Goal: Task Accomplishment & Management: Manage account settings

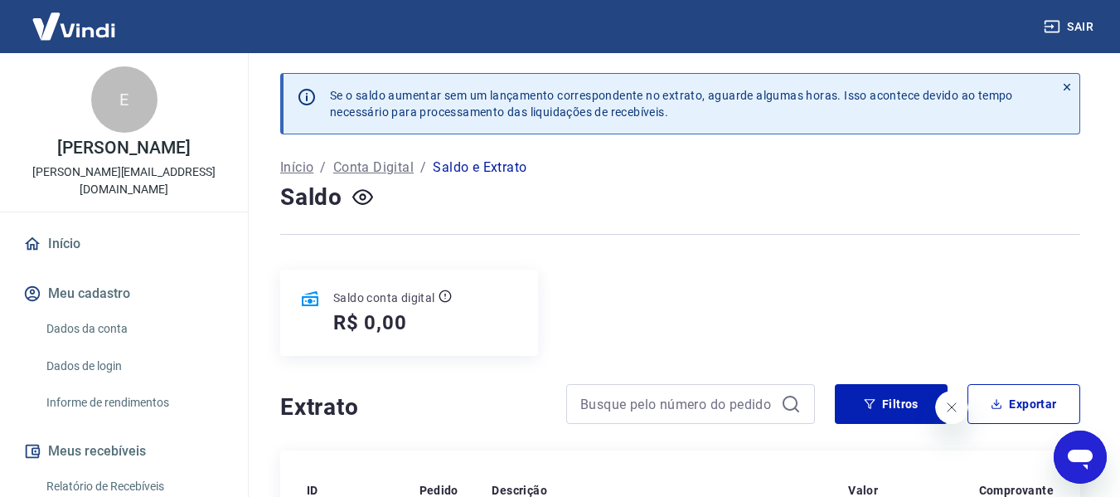
click at [90, 312] on link "Dados da conta" at bounding box center [134, 329] width 188 height 34
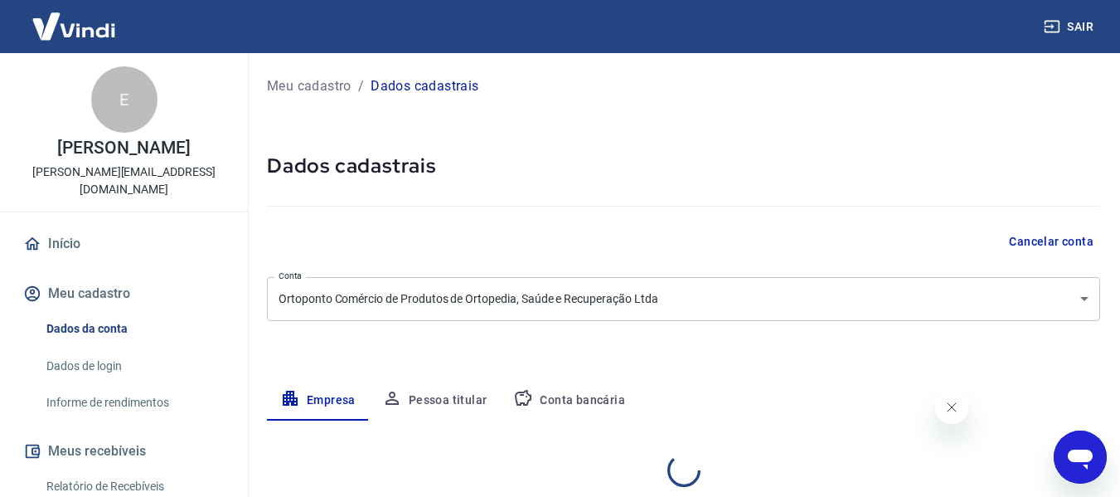
select select "RS"
select select "business"
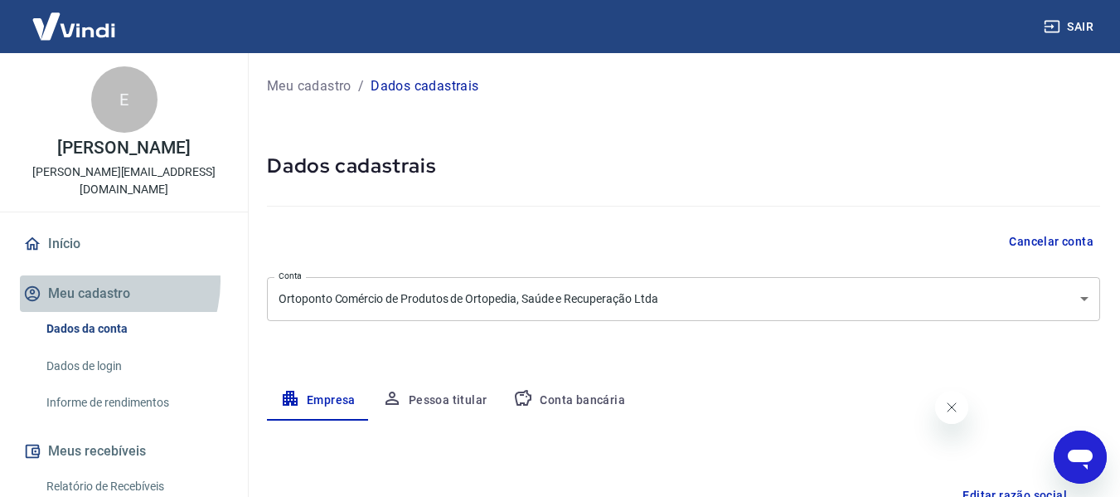
click at [92, 275] on button "Meu cadastro" at bounding box center [124, 293] width 208 height 36
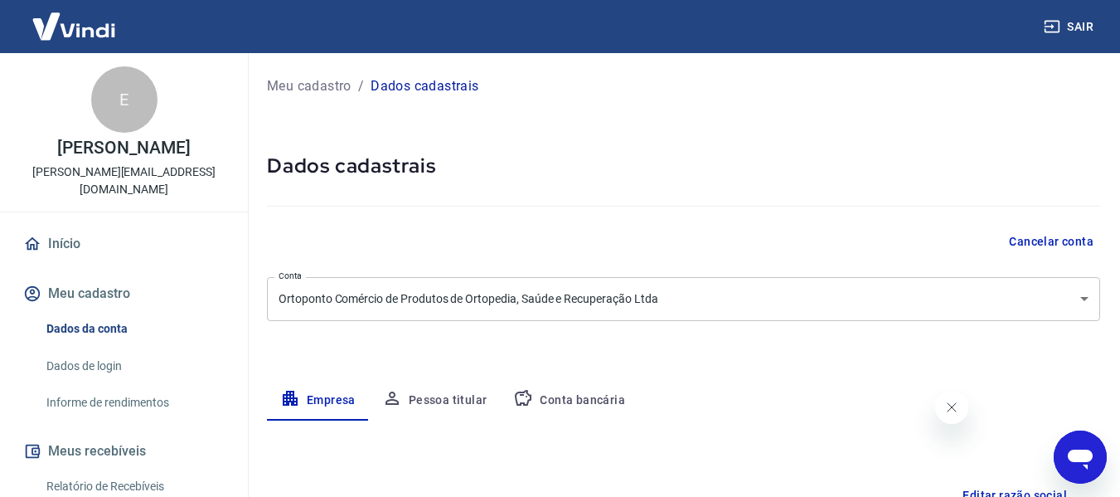
scroll to position [249, 0]
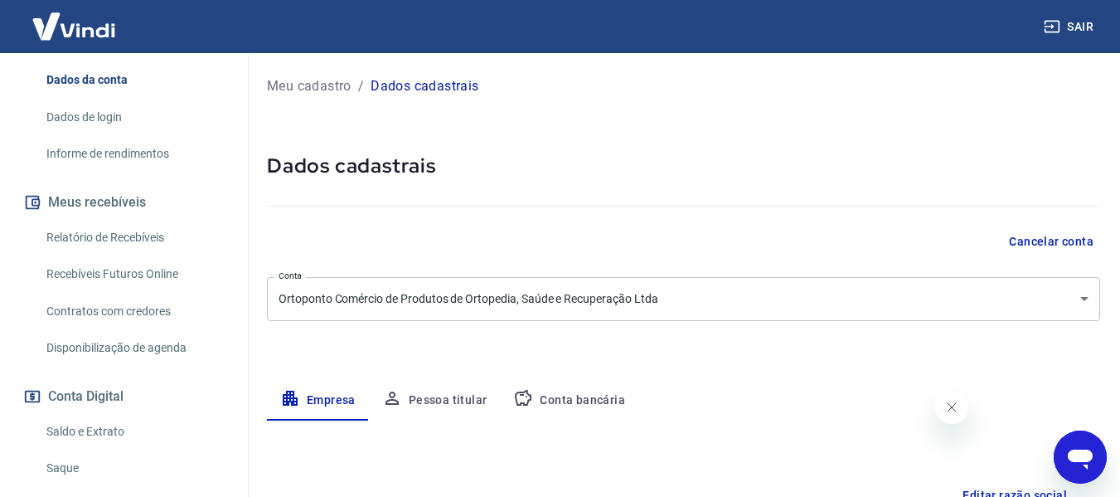
click at [99, 433] on div "Saldo e Extrato Saque" at bounding box center [124, 450] width 208 height 70
click at [78, 468] on div "Início Meu cadastro Dados da conta Dados de login Informe de rendimentos Meus r…" at bounding box center [124, 305] width 248 height 657
click at [745, 167] on h5 "Dados cadastrais" at bounding box center [683, 166] width 833 height 27
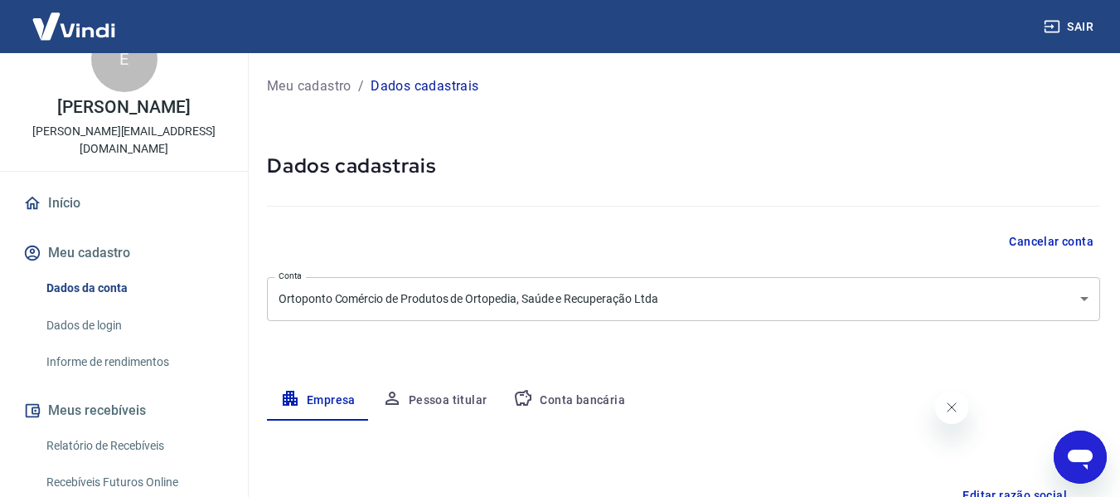
scroll to position [0, 0]
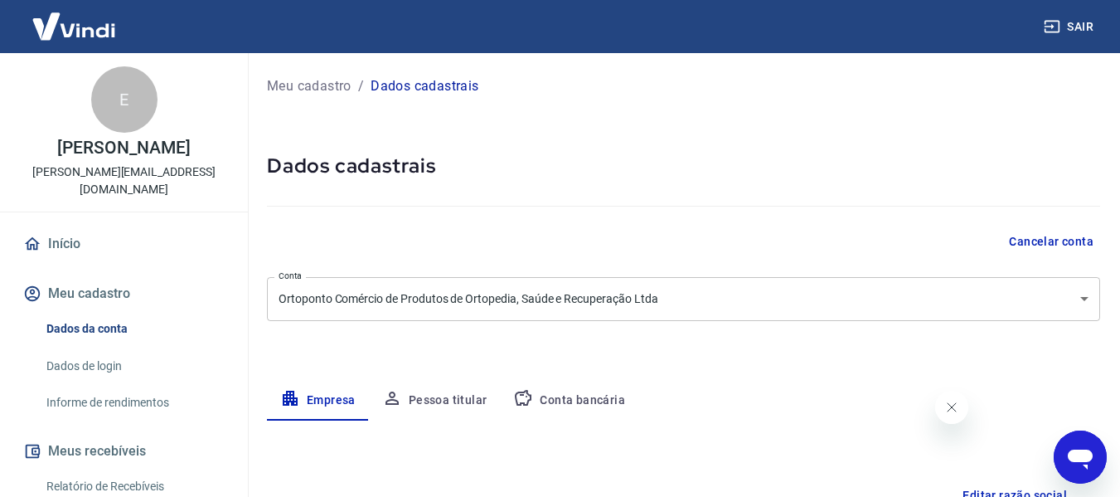
click at [87, 275] on button "Meu cadastro" at bounding box center [124, 293] width 208 height 36
click at [84, 469] on link "Relatório de Recebíveis" at bounding box center [134, 486] width 188 height 34
